Goal: Task Accomplishment & Management: Use online tool/utility

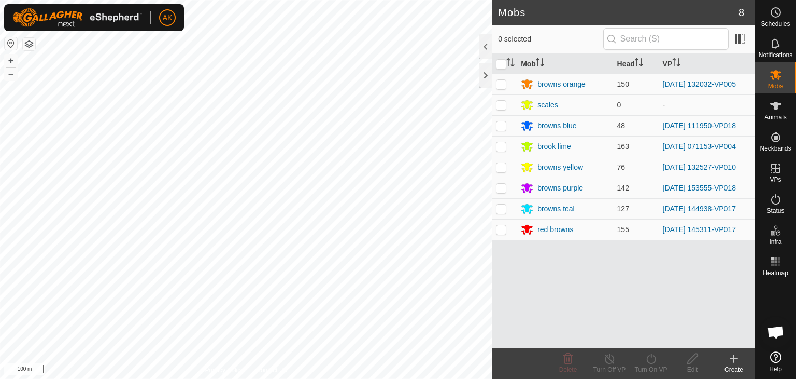
click at [497, 317] on div "Mobs 8 0 selected Mob Head VP browns orange 150 [DATE] 132032-VP005 scales 0 - …" at bounding box center [377, 189] width 755 height 379
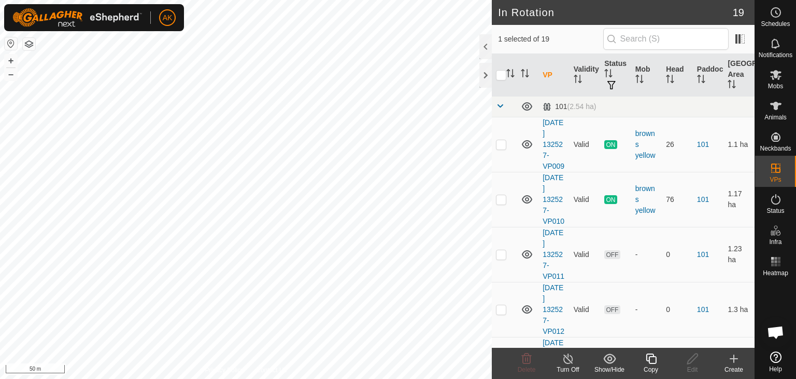
click at [651, 357] on icon at bounding box center [651, 358] width 13 height 12
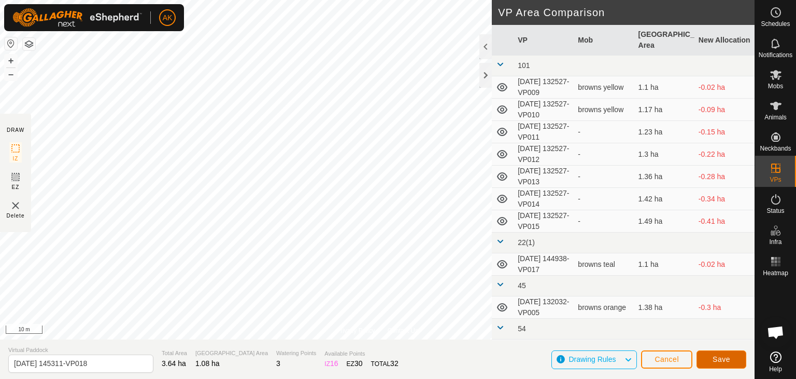
click at [728, 353] on button "Save" at bounding box center [722, 359] width 50 height 18
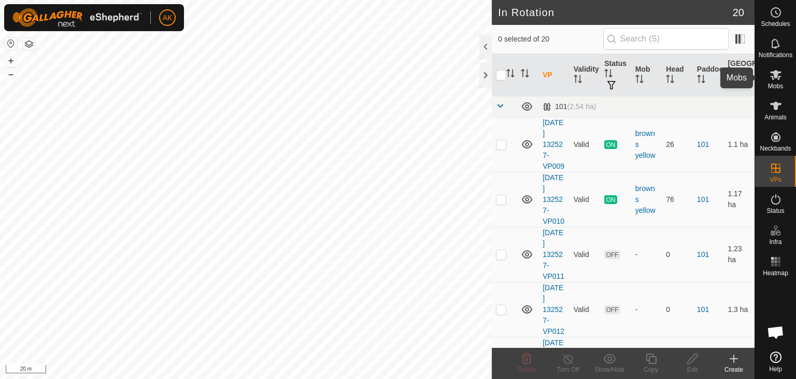
click at [774, 79] on icon at bounding box center [776, 74] width 12 height 12
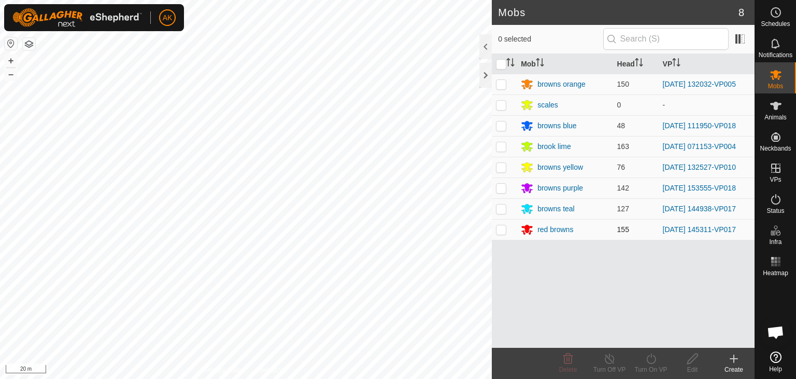
click at [504, 228] on p-checkbox at bounding box center [501, 229] width 10 height 8
checkbox input "true"
click at [652, 353] on icon at bounding box center [651, 358] width 13 height 12
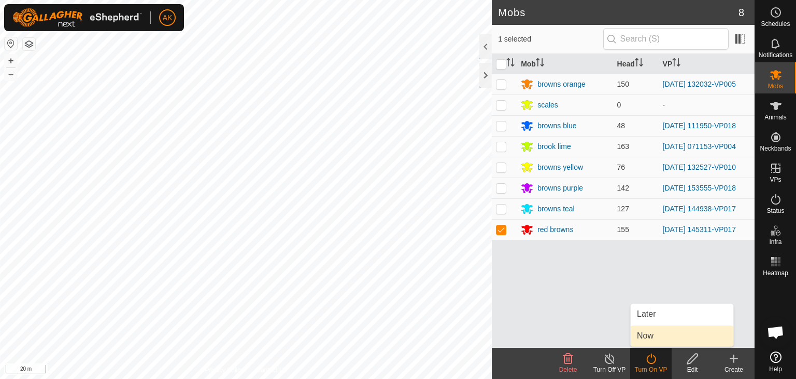
click at [652, 337] on link "Now" at bounding box center [682, 335] width 103 height 21
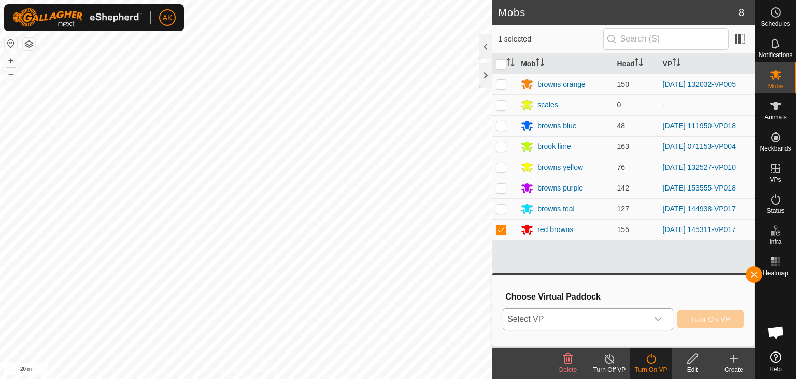
click at [591, 311] on span "Select VP" at bounding box center [575, 319] width 145 height 21
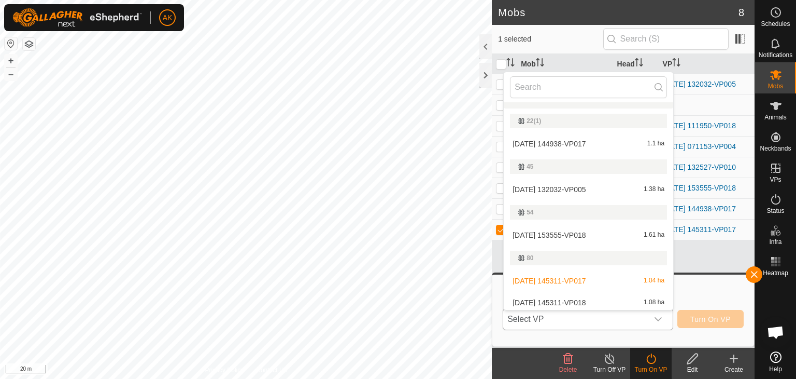
scroll to position [221, 0]
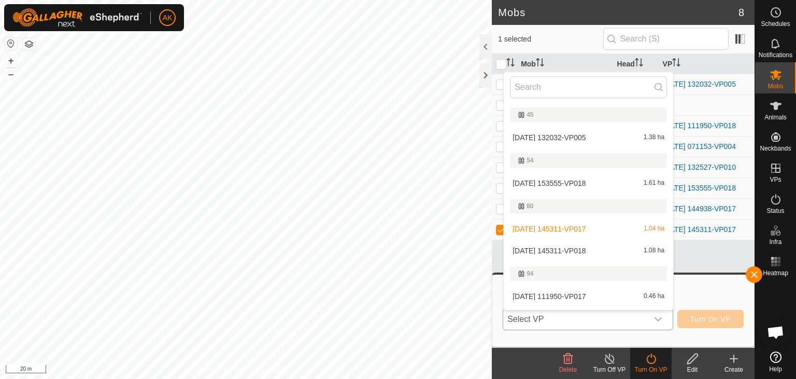
click at [592, 251] on li "[DATE] 145311-VP018 1.08 ha" at bounding box center [589, 250] width 170 height 21
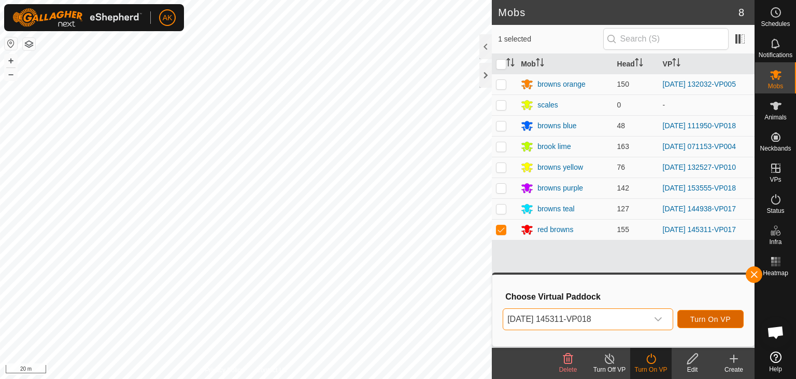
click at [705, 319] on span "Turn On VP" at bounding box center [711, 319] width 40 height 8
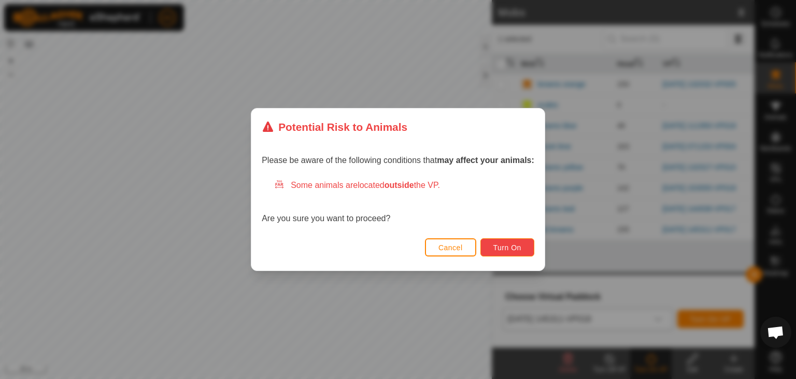
click at [527, 251] on button "Turn On" at bounding box center [508, 247] width 54 height 18
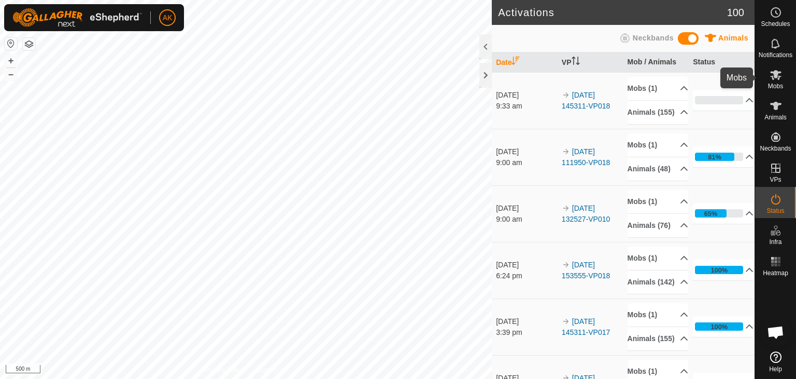
click at [779, 83] on span "Mobs" at bounding box center [775, 86] width 15 height 6
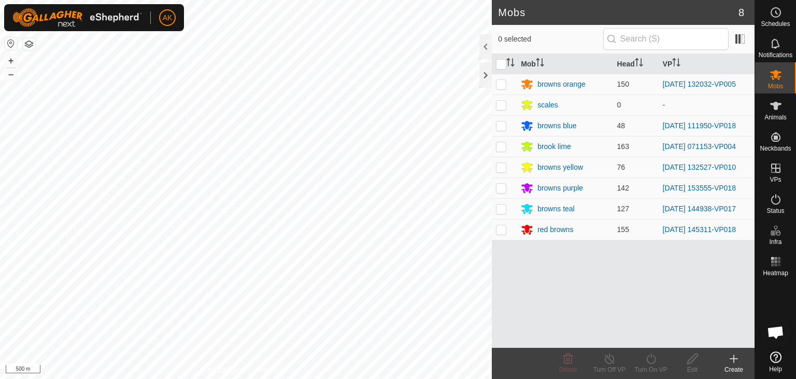
click at [505, 166] on p-checkbox at bounding box center [501, 167] width 10 height 8
checkbox input "true"
click at [610, 355] on icon at bounding box center [610, 358] width 13 height 12
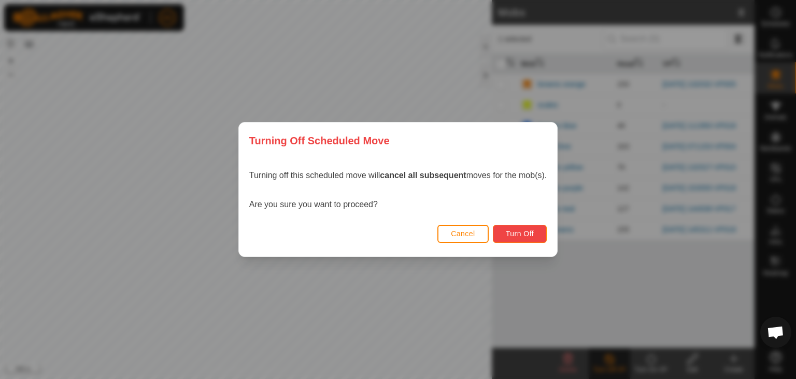
click at [519, 235] on span "Turn Off" at bounding box center [520, 233] width 29 height 8
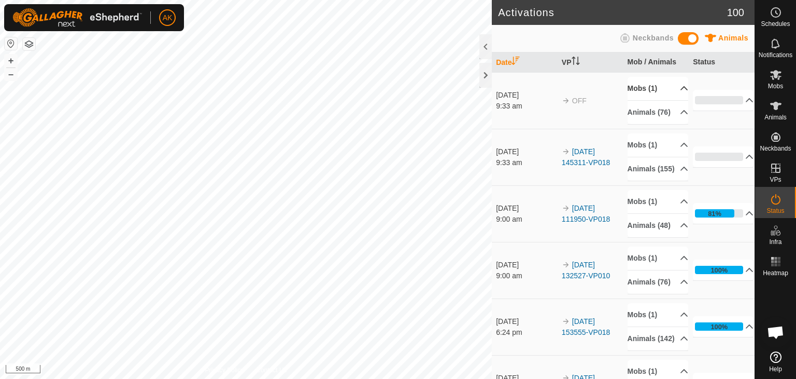
click at [647, 89] on p-accordion-header "Mobs (1)" at bounding box center [658, 88] width 61 height 23
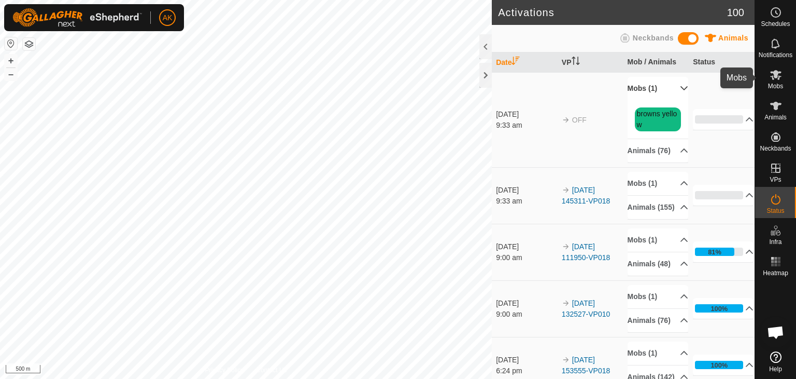
click at [776, 75] on icon at bounding box center [776, 75] width 11 height 10
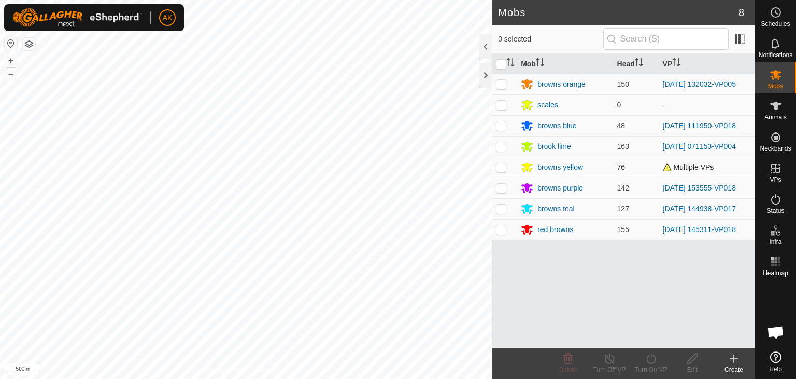
click at [501, 166] on p-checkbox at bounding box center [501, 167] width 10 height 8
checkbox input "true"
click at [648, 359] on icon at bounding box center [651, 358] width 13 height 12
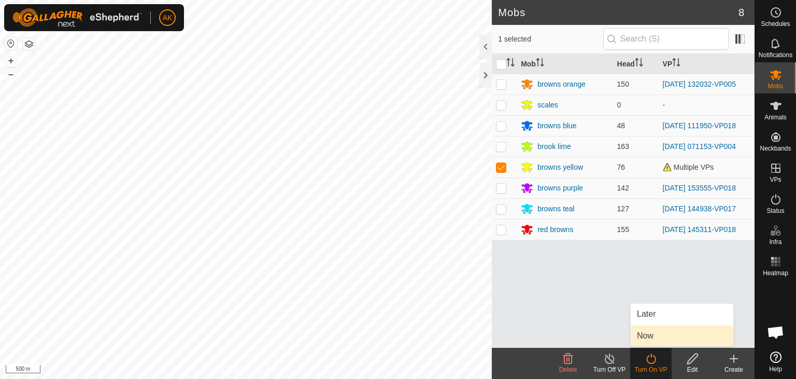
click at [649, 335] on link "Now" at bounding box center [682, 335] width 103 height 21
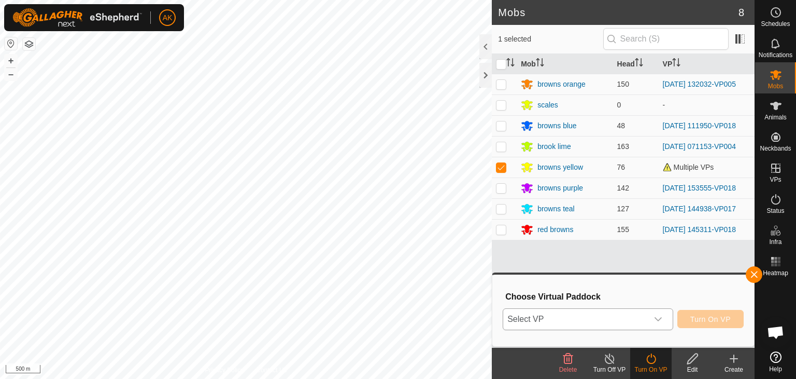
click at [641, 319] on span "Select VP" at bounding box center [575, 319] width 145 height 21
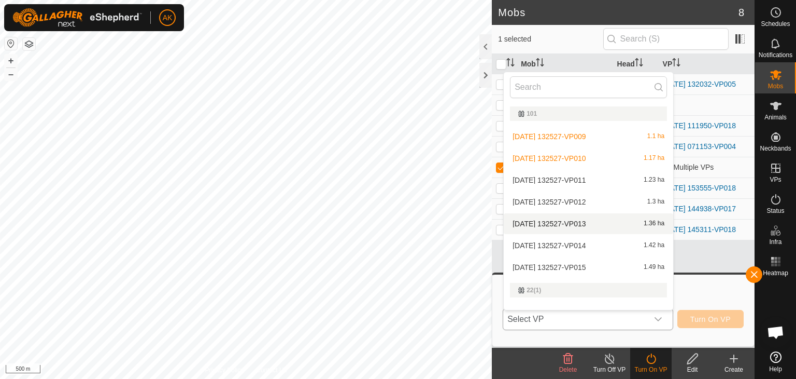
scroll to position [13, 0]
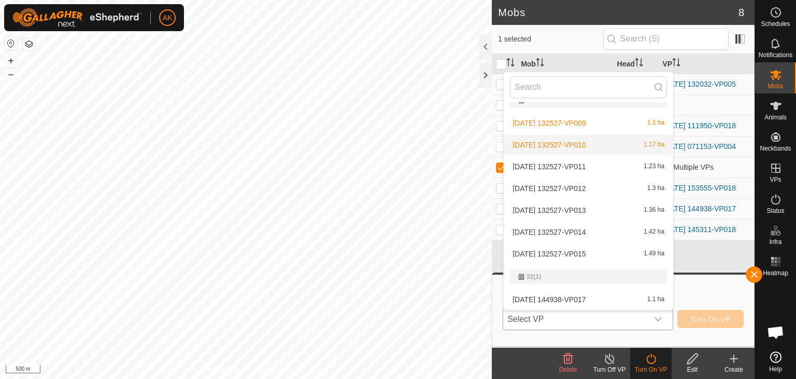
click at [571, 142] on li "[DATE] 132527-VP010 1.17 ha" at bounding box center [589, 144] width 170 height 21
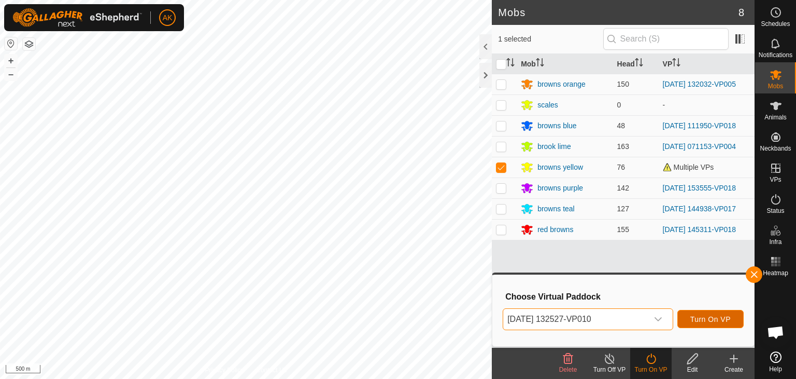
click at [713, 313] on button "Turn On VP" at bounding box center [711, 319] width 66 height 18
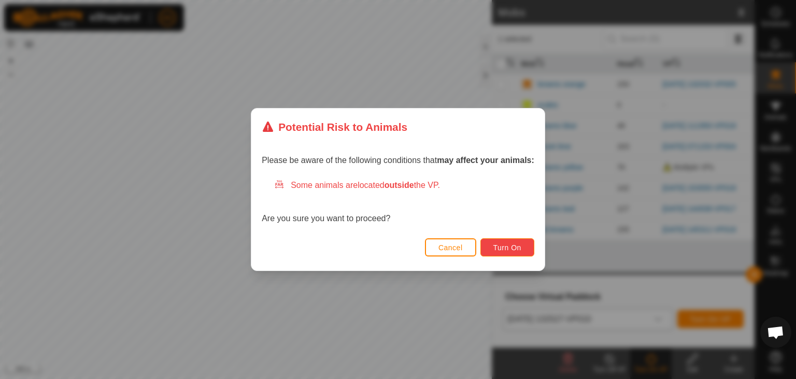
click at [521, 243] on span "Turn On" at bounding box center [508, 247] width 28 height 8
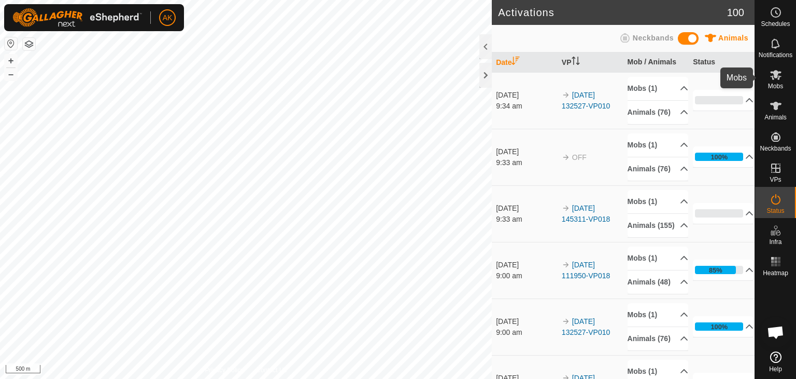
click at [774, 72] on icon at bounding box center [776, 75] width 11 height 10
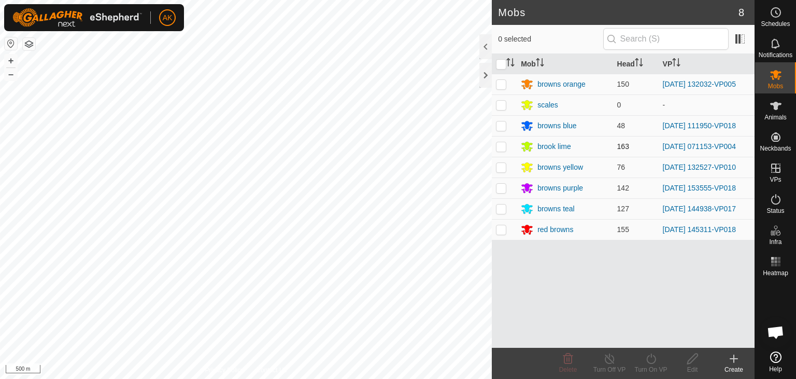
click at [502, 143] on p-checkbox at bounding box center [501, 146] width 10 height 8
checkbox input "true"
click at [607, 357] on icon at bounding box center [610, 358] width 13 height 12
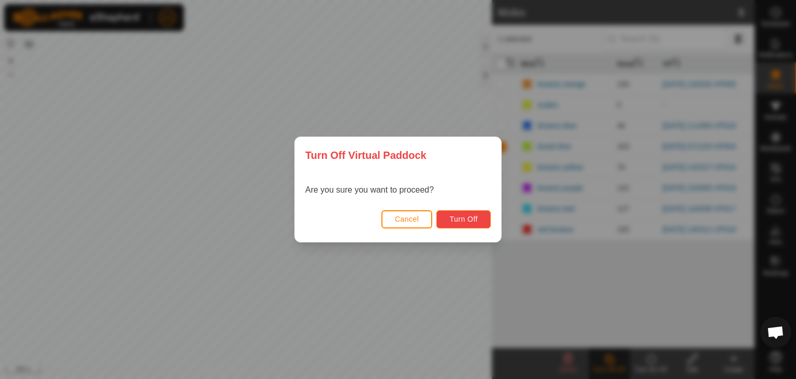
click at [456, 220] on span "Turn Off" at bounding box center [464, 219] width 29 height 8
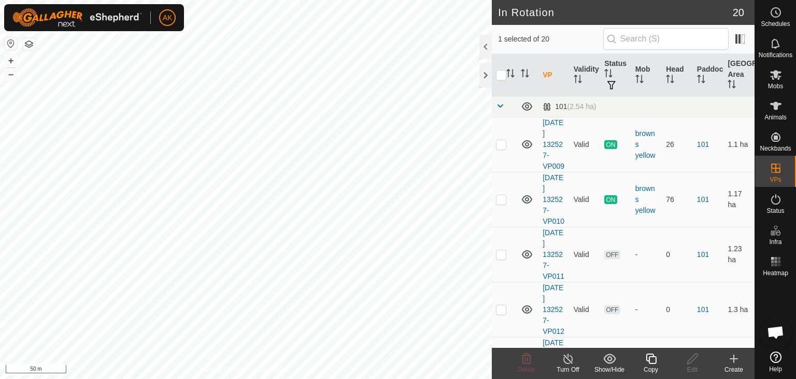
click at [649, 358] on icon at bounding box center [651, 358] width 10 height 10
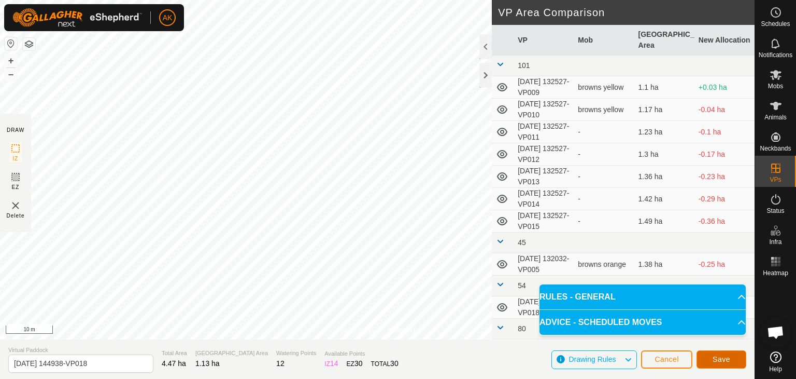
click at [732, 362] on button "Save" at bounding box center [722, 359] width 50 height 18
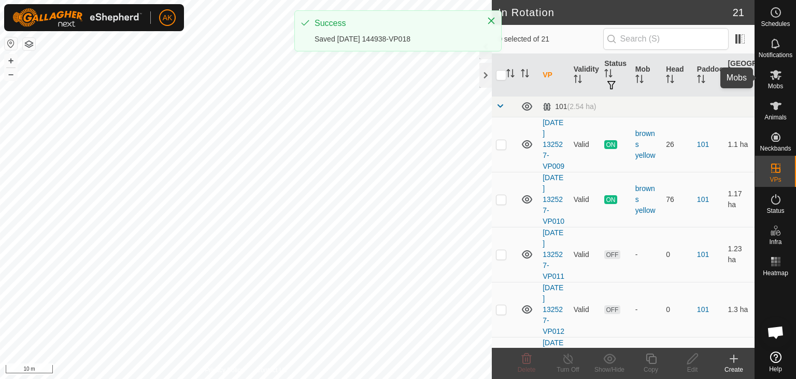
click at [781, 77] on icon at bounding box center [776, 74] width 12 height 12
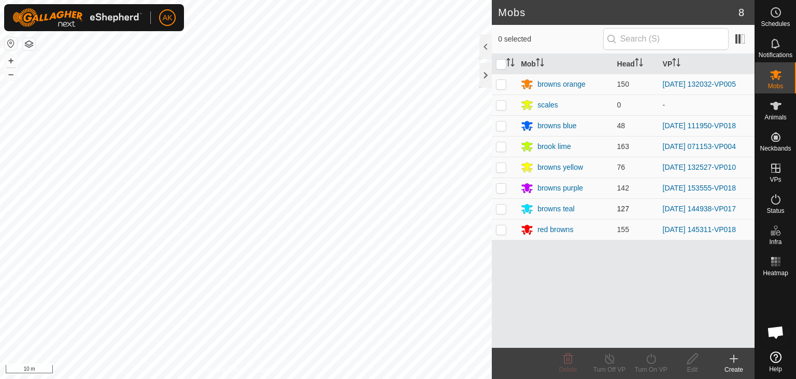
click at [500, 204] on p-checkbox at bounding box center [501, 208] width 10 height 8
checkbox input "true"
click at [647, 360] on icon at bounding box center [651, 358] width 9 height 10
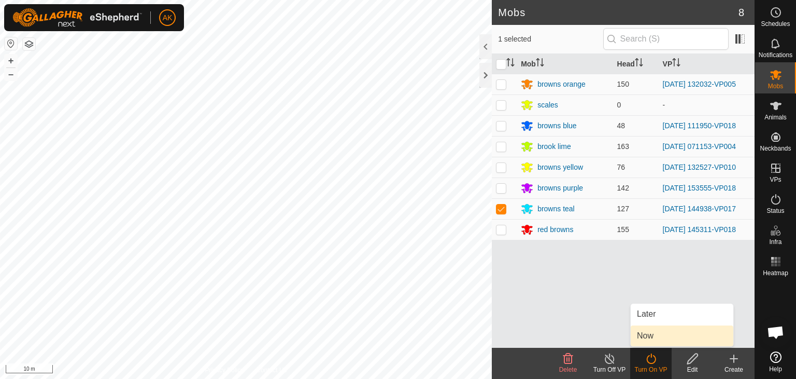
click at [641, 340] on link "Now" at bounding box center [682, 335] width 103 height 21
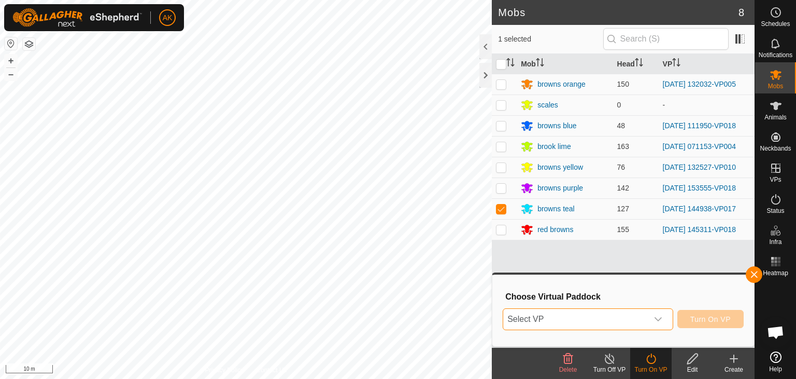
click at [622, 318] on span "Select VP" at bounding box center [575, 319] width 145 height 21
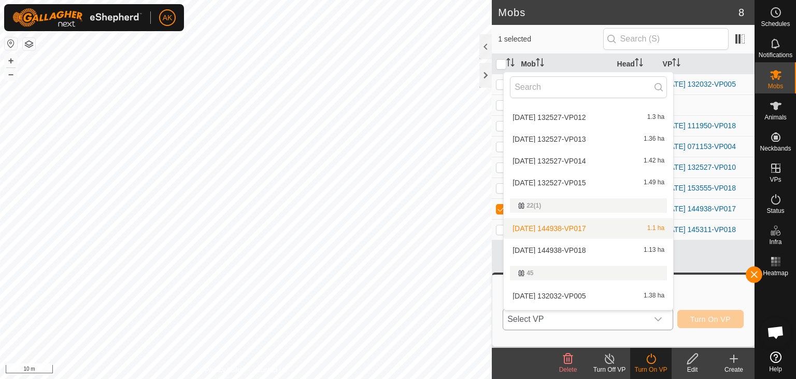
scroll to position [117, 0]
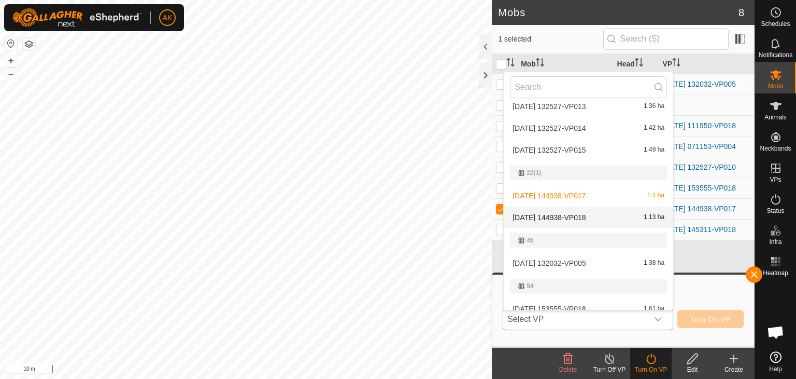
click at [572, 216] on li "[DATE] 144938-VP018 1.13 ha" at bounding box center [589, 217] width 170 height 21
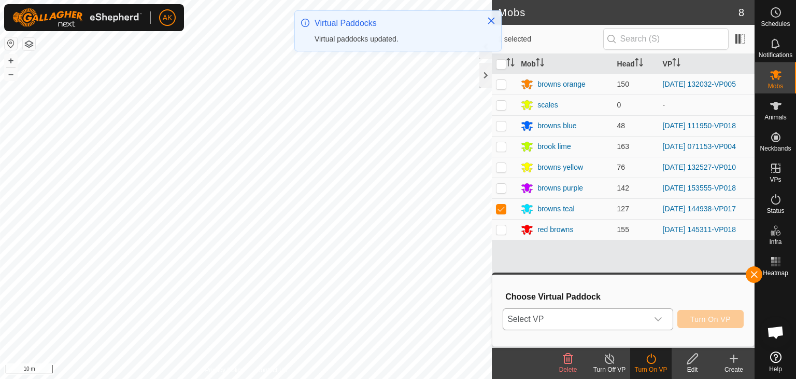
click at [698, 318] on span "Turn On VP" at bounding box center [711, 319] width 40 height 8
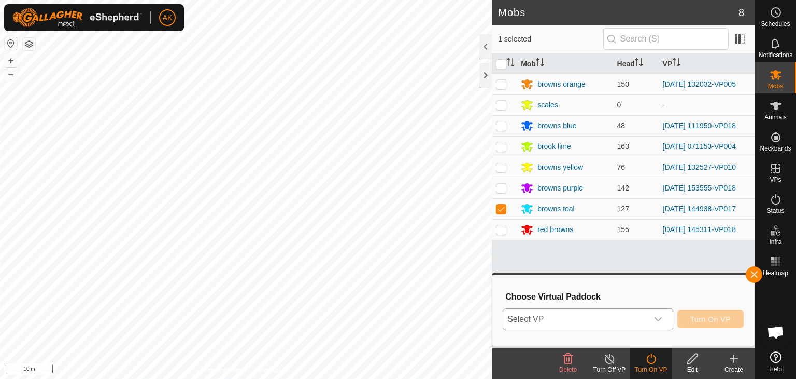
click at [657, 316] on icon "dropdown trigger" at bounding box center [658, 319] width 8 height 8
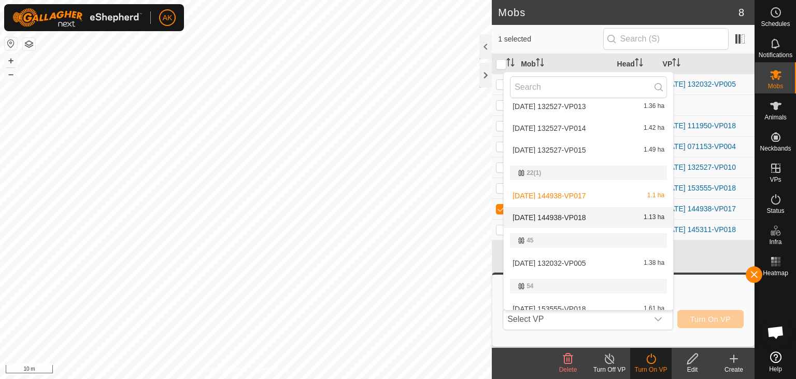
click at [581, 212] on li "[DATE] 144938-VP018 1.13 ha" at bounding box center [589, 217] width 170 height 21
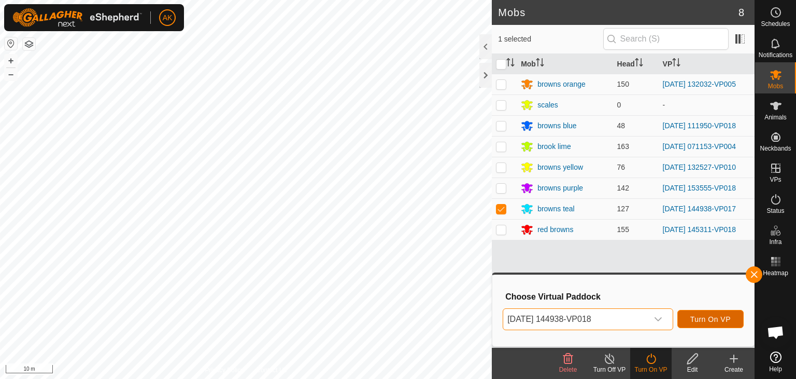
click at [696, 312] on button "Turn On VP" at bounding box center [711, 319] width 66 height 18
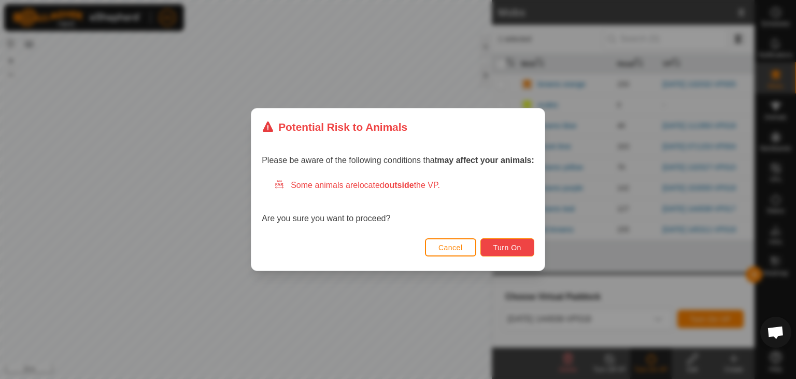
click at [515, 243] on span "Turn On" at bounding box center [508, 247] width 28 height 8
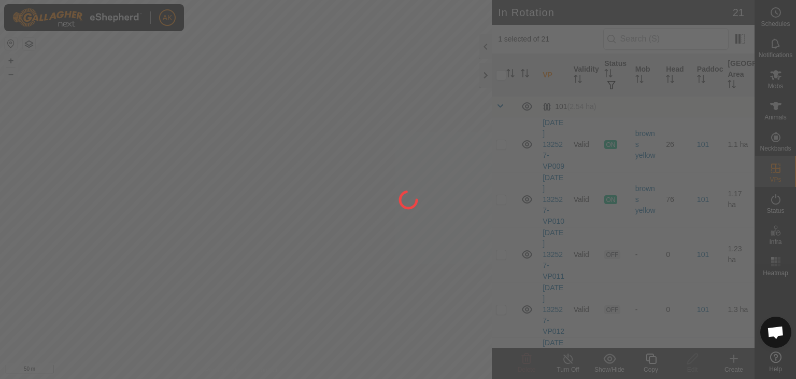
drag, startPoint x: 285, startPoint y: 283, endPoint x: 452, endPoint y: 276, distance: 167.1
click at [452, 276] on div at bounding box center [398, 189] width 796 height 379
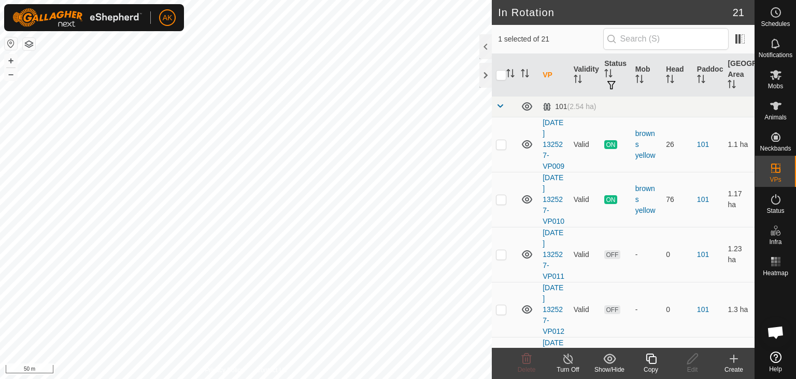
click at [651, 356] on icon at bounding box center [651, 358] width 10 height 10
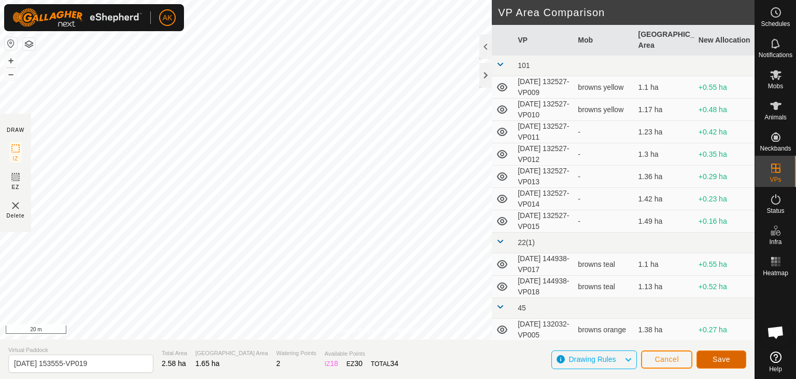
click at [732, 360] on button "Save" at bounding box center [722, 359] width 50 height 18
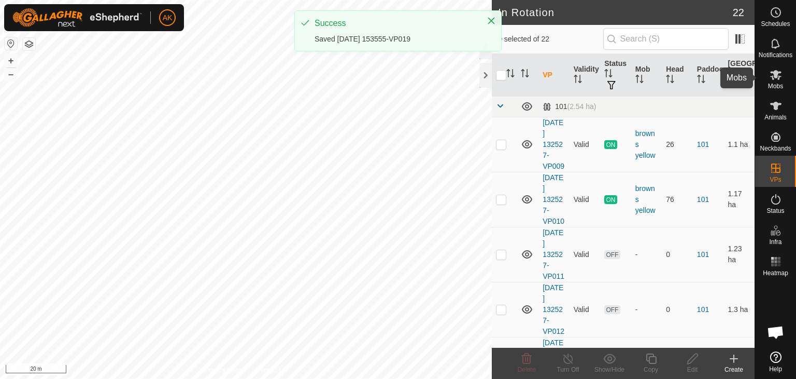
click at [779, 77] on icon at bounding box center [776, 75] width 11 height 10
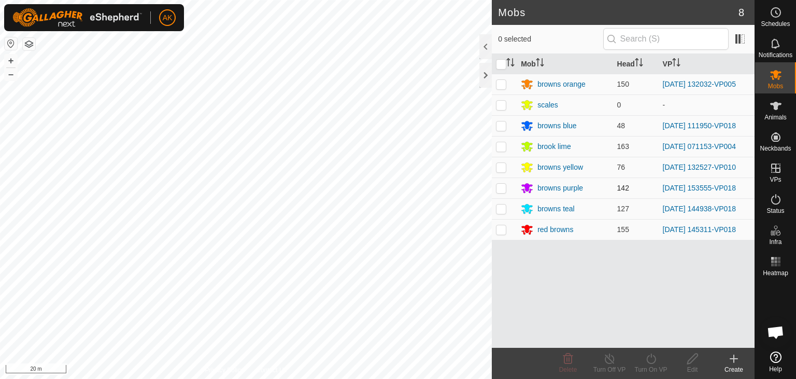
click at [498, 185] on p-checkbox at bounding box center [501, 188] width 10 height 8
checkbox input "true"
click at [651, 363] on icon at bounding box center [651, 358] width 9 height 10
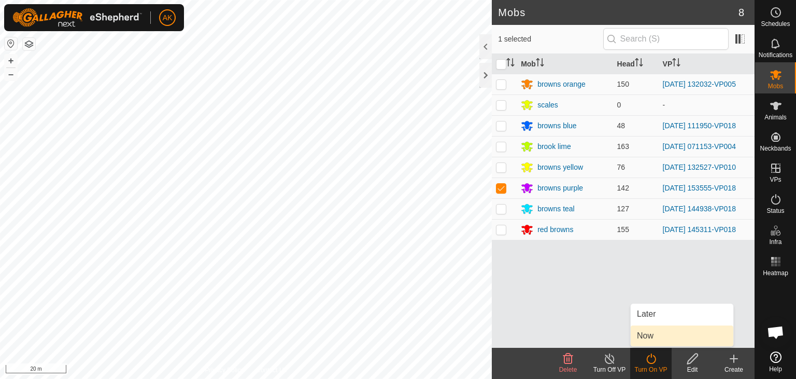
click at [647, 340] on link "Now" at bounding box center [682, 335] width 103 height 21
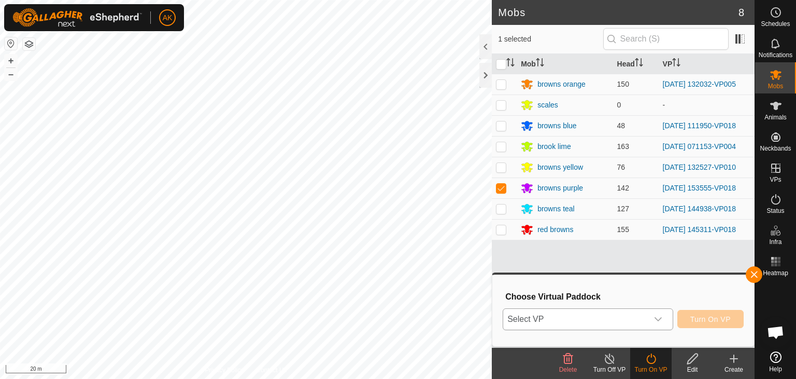
click at [655, 316] on icon "dropdown trigger" at bounding box center [658, 319] width 8 height 8
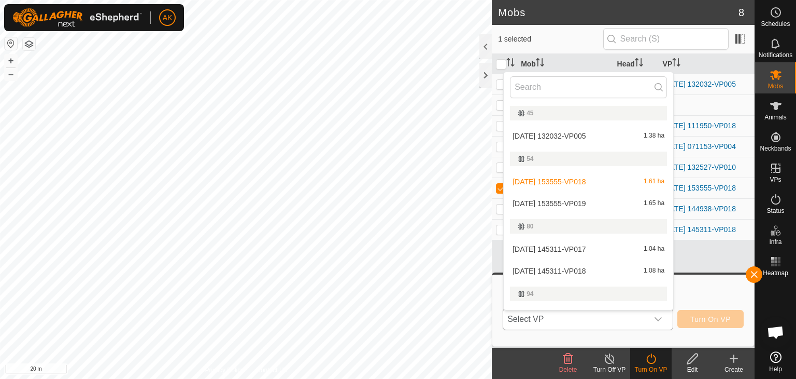
scroll to position [273, 0]
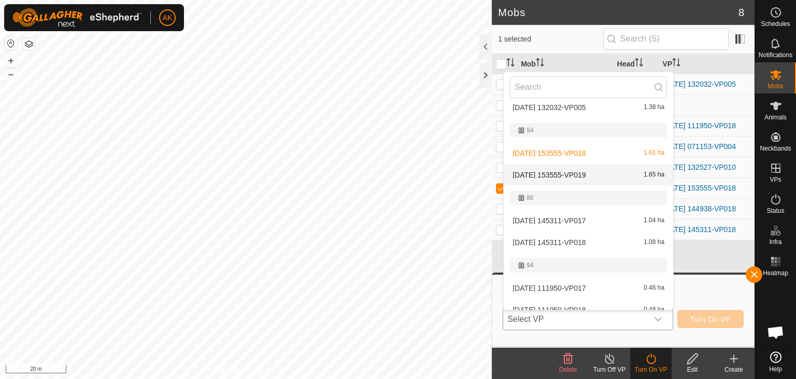
click at [572, 175] on li "[DATE] 153555-VP019 1.65 ha" at bounding box center [589, 174] width 170 height 21
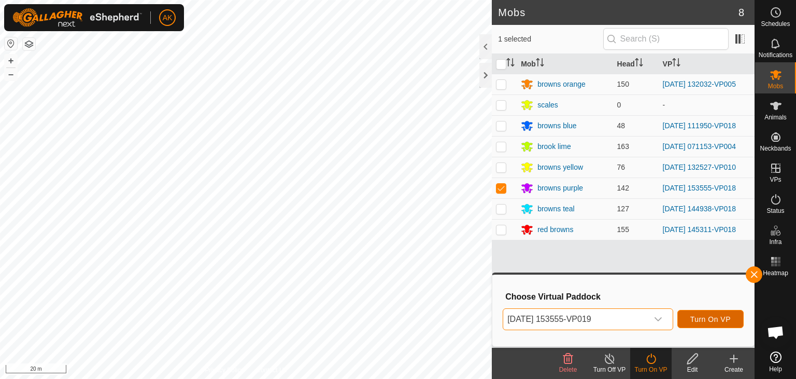
click at [700, 320] on span "Turn On VP" at bounding box center [711, 319] width 40 height 8
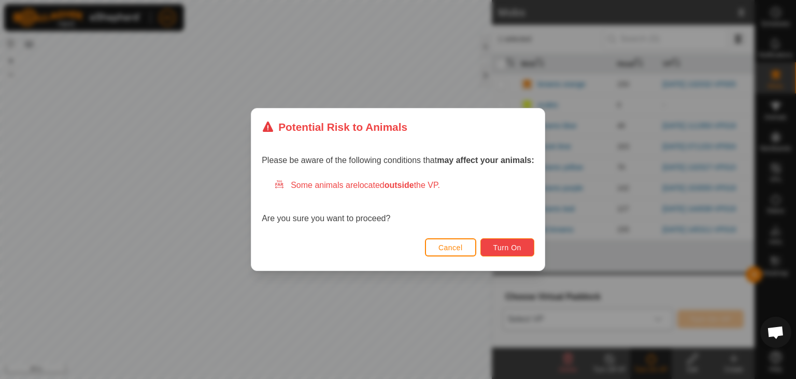
click at [503, 246] on span "Turn On" at bounding box center [508, 247] width 28 height 8
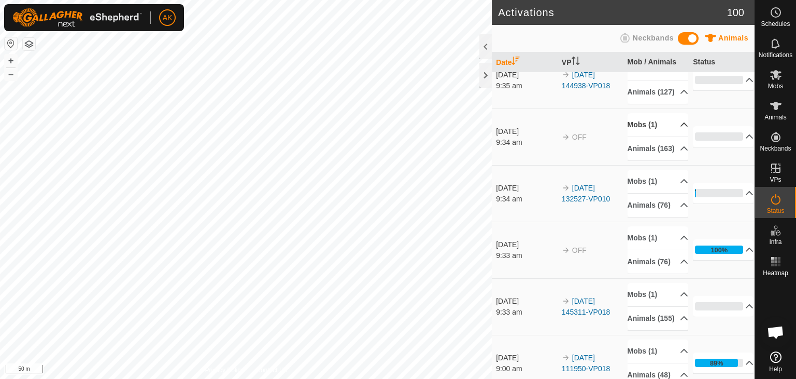
scroll to position [104, 0]
